Goal: Task Accomplishment & Management: Manage account settings

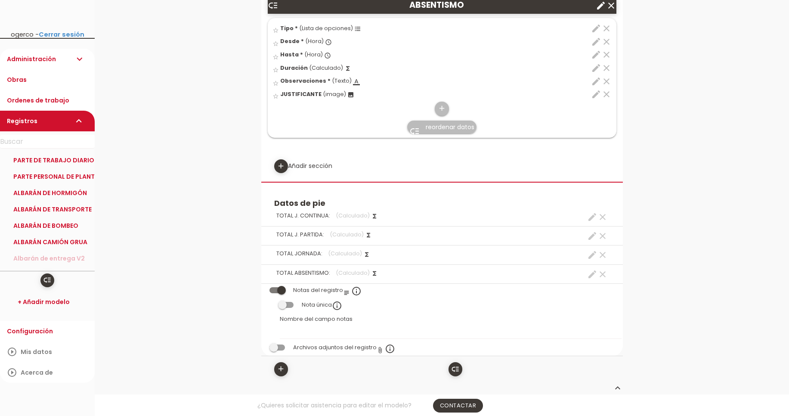
scroll to position [1850, 0]
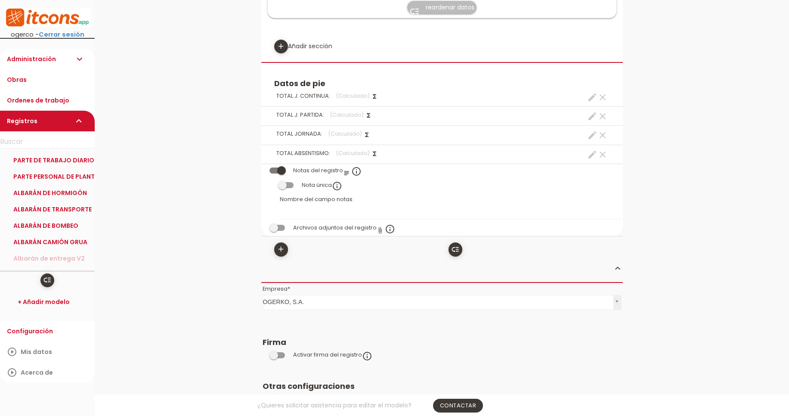
click at [592, 135] on icon "create" at bounding box center [592, 135] width 10 height 10
select select "footer_1"
select select "+"
select select "footer_2"
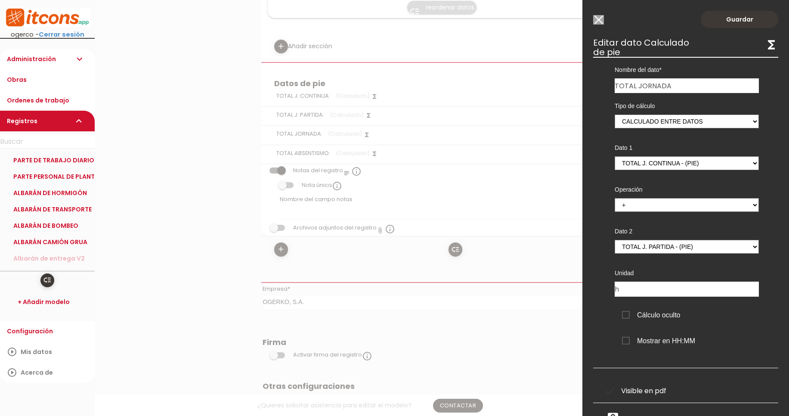
click at [598, 17] on input "Modelo sin Ordenes de trabajo" at bounding box center [598, 19] width 11 height 9
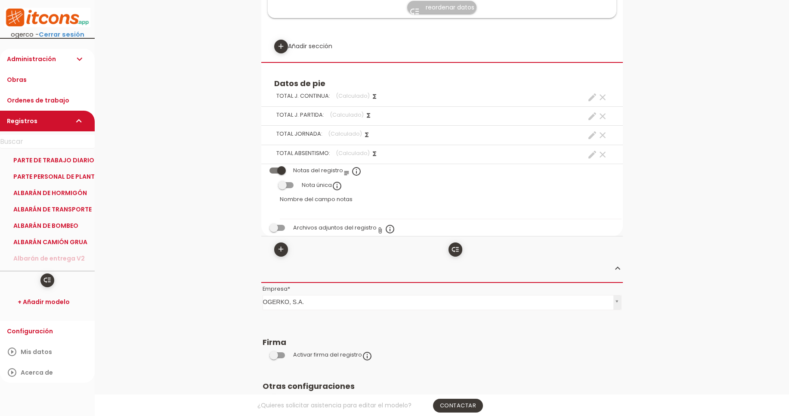
click at [590, 113] on icon "create" at bounding box center [592, 116] width 10 height 10
select select "49"
select select "JORNADA PARTIDA_pos7"
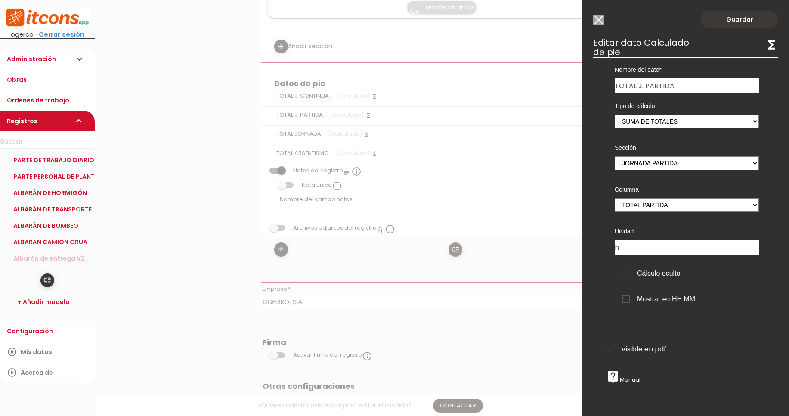
click at [600, 18] on input "Modelo sin Ordenes de trabajo" at bounding box center [598, 19] width 11 height 9
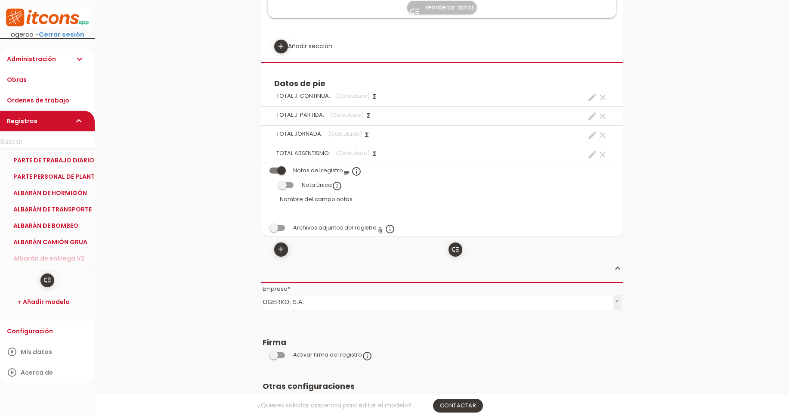
click at [589, 100] on icon "create" at bounding box center [592, 97] width 10 height 10
select select "50"
select select "JORNADA CONTINUA_pos3"
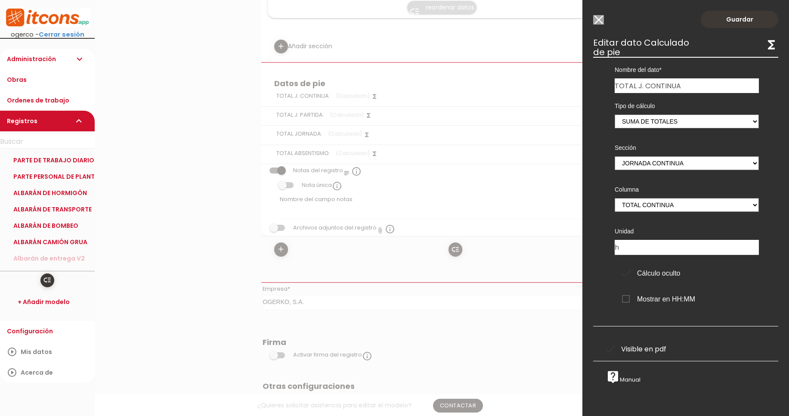
click at [599, 21] on input "Modelo sin Ordenes de trabajo" at bounding box center [598, 19] width 11 height 9
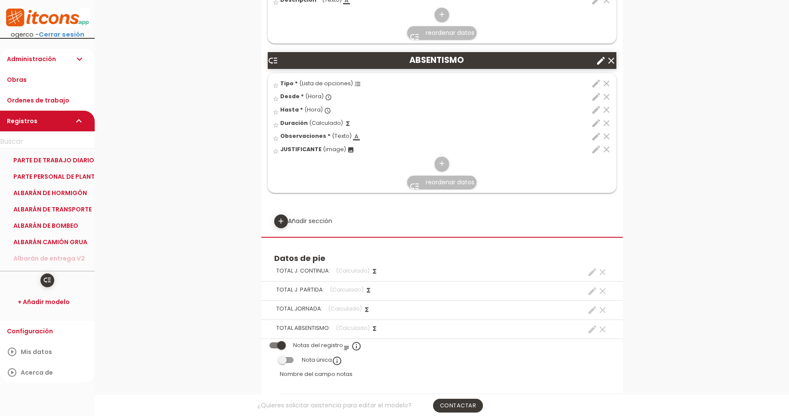
scroll to position [1747, 0]
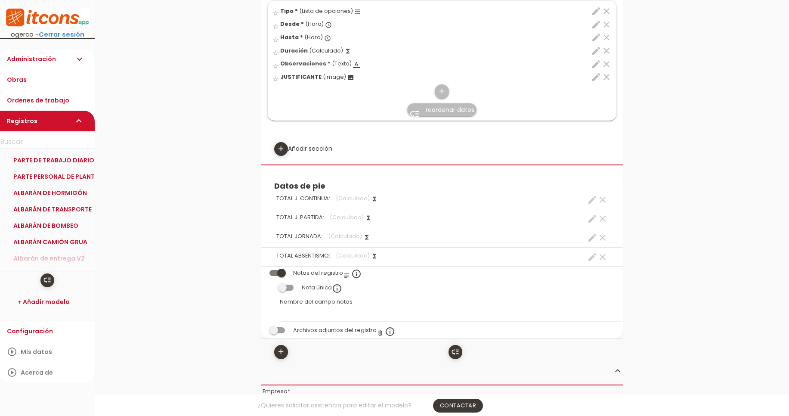
click at [592, 237] on icon "create" at bounding box center [592, 238] width 10 height 10
select select "footer_1"
select select "+"
select select "footer_2"
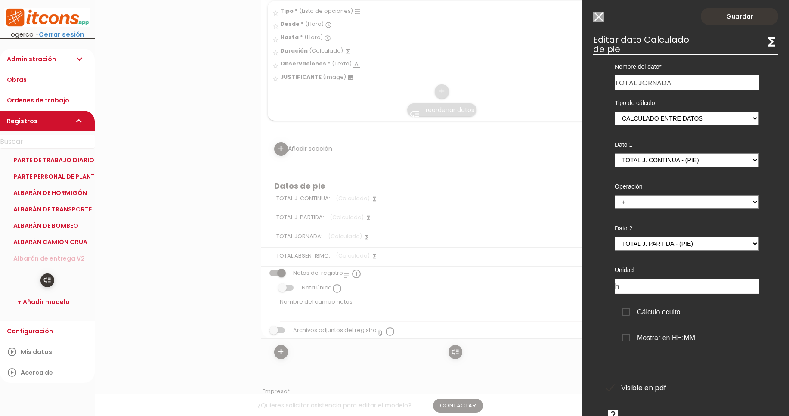
scroll to position [0, 0]
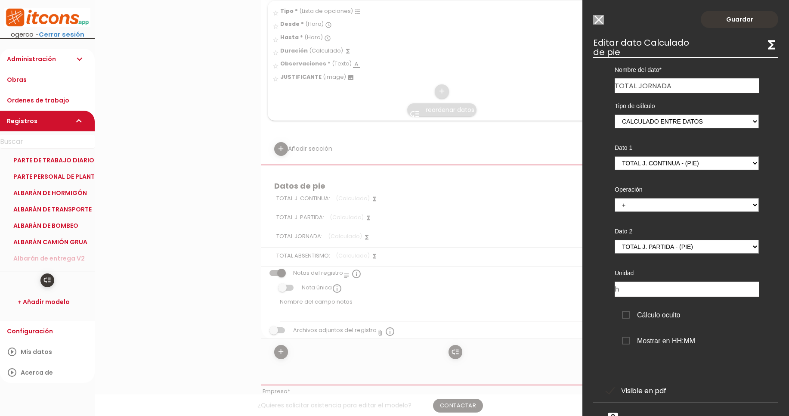
click at [600, 17] on input "Modelo sin Ordenes de trabajo" at bounding box center [598, 19] width 11 height 9
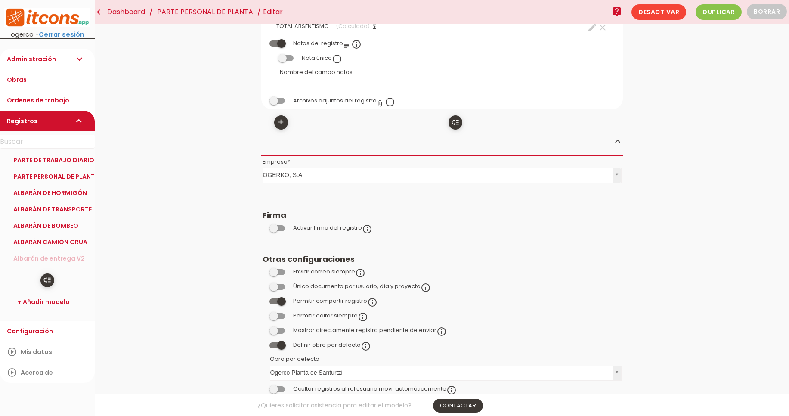
scroll to position [1982, 0]
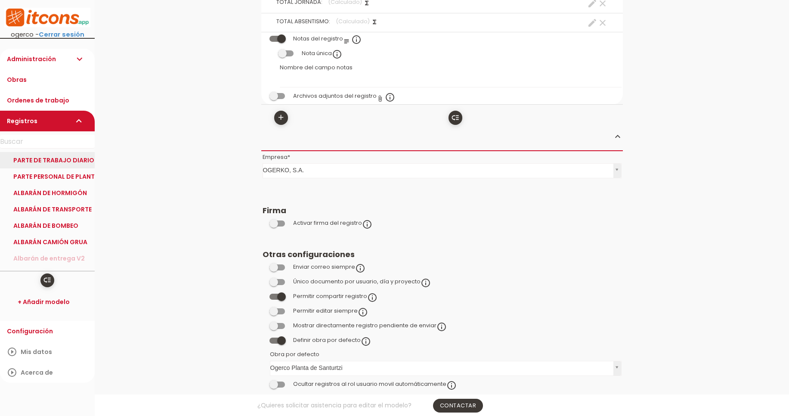
click at [63, 159] on link "PARTE DE TRABAJO DIARIO" at bounding box center [47, 160] width 95 height 16
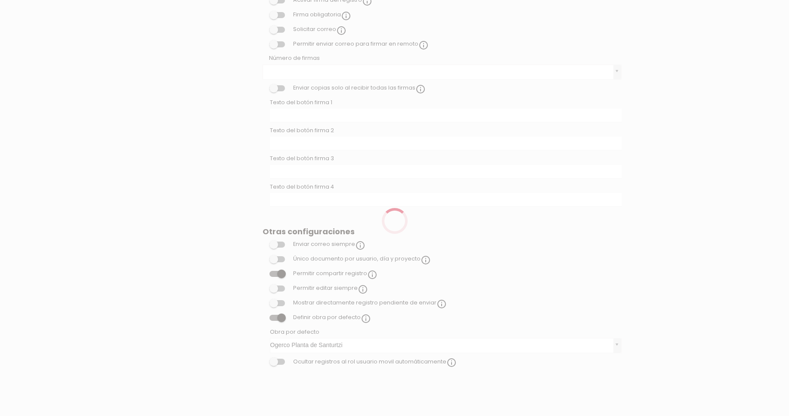
scroll to position [276, 0]
